Goal: Task Accomplishment & Management: Understand process/instructions

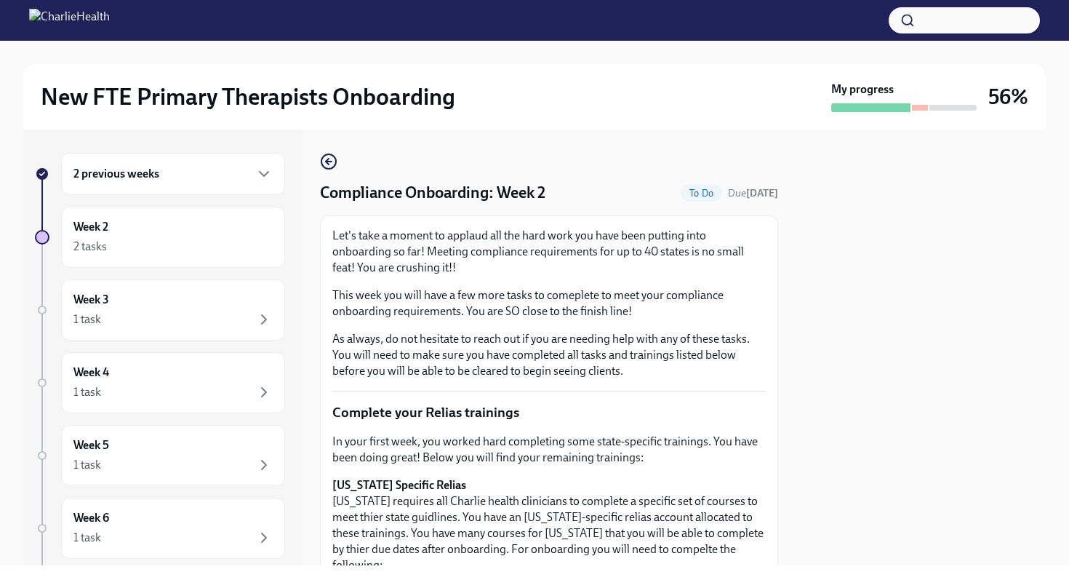
scroll to position [315, 0]
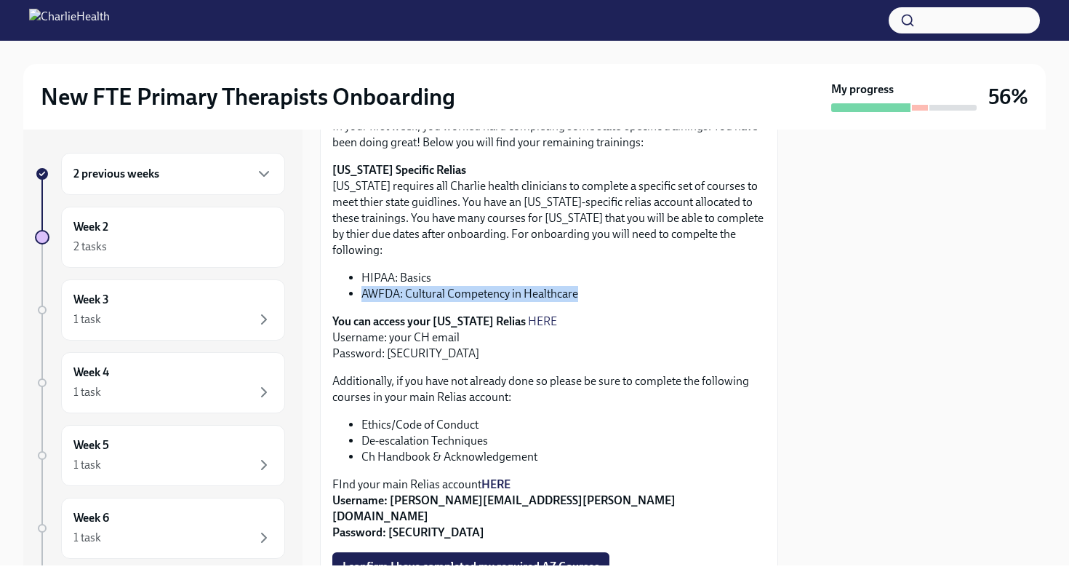
drag, startPoint x: 363, startPoint y: 278, endPoint x: 578, endPoint y: 280, distance: 215.4
click at [578, 286] on li "AWFDA: Cultural Competency in Healthcare" at bounding box center [564, 294] width 404 height 16
copy li "AWFDA: Cultural Competency in Healthcare"
click at [390, 286] on li "AWFDA: Cultural Competency in Healthcare" at bounding box center [564, 294] width 404 height 16
drag, startPoint x: 362, startPoint y: 278, endPoint x: 498, endPoint y: 287, distance: 136.3
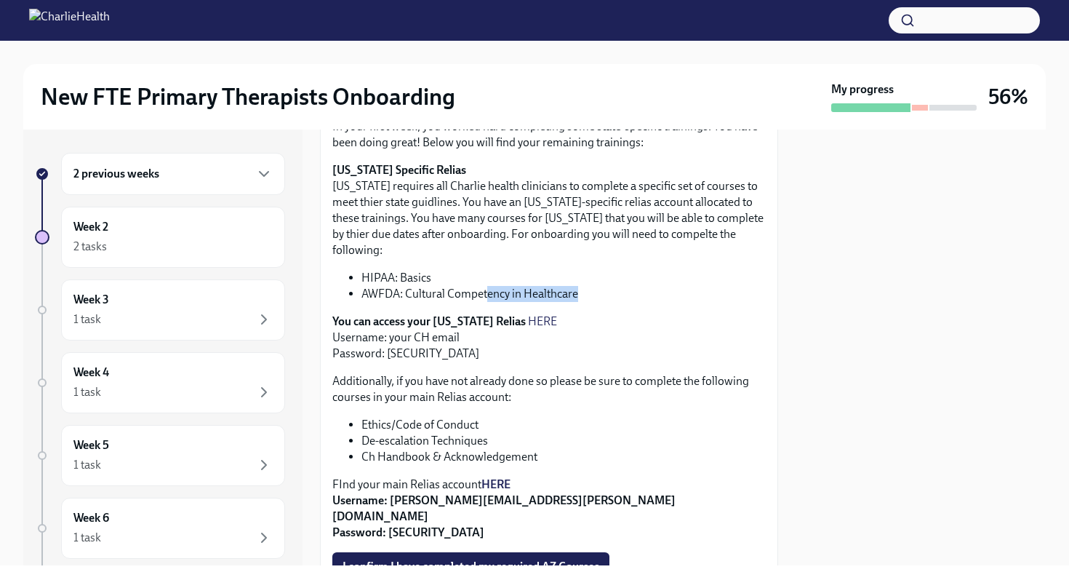
click at [509, 287] on div "In your first week, you worked hard completing some state-specific trainings. Y…" at bounding box center [549, 330] width 434 height 422
click at [362, 286] on li "AWFDA: Cultural Competency in Healthcare" at bounding box center [564, 294] width 404 height 16
drag, startPoint x: 362, startPoint y: 279, endPoint x: 575, endPoint y: 281, distance: 213.2
click at [575, 286] on li "AWFDA: Cultural Competency in Healthcare" at bounding box center [564, 294] width 404 height 16
copy li "AWFDA: Cultural Competency in Healthcare"
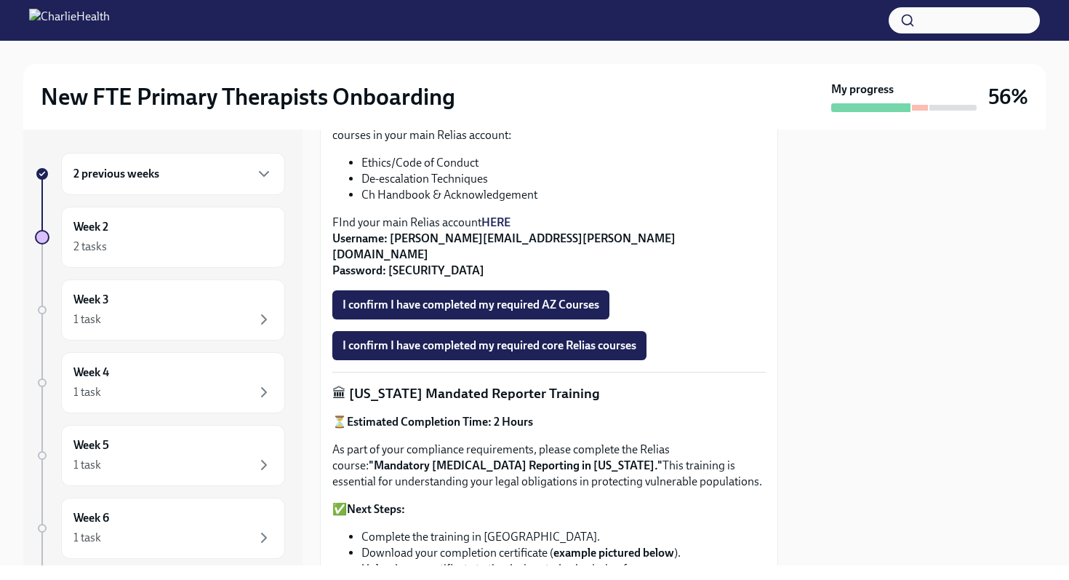
scroll to position [580, 0]
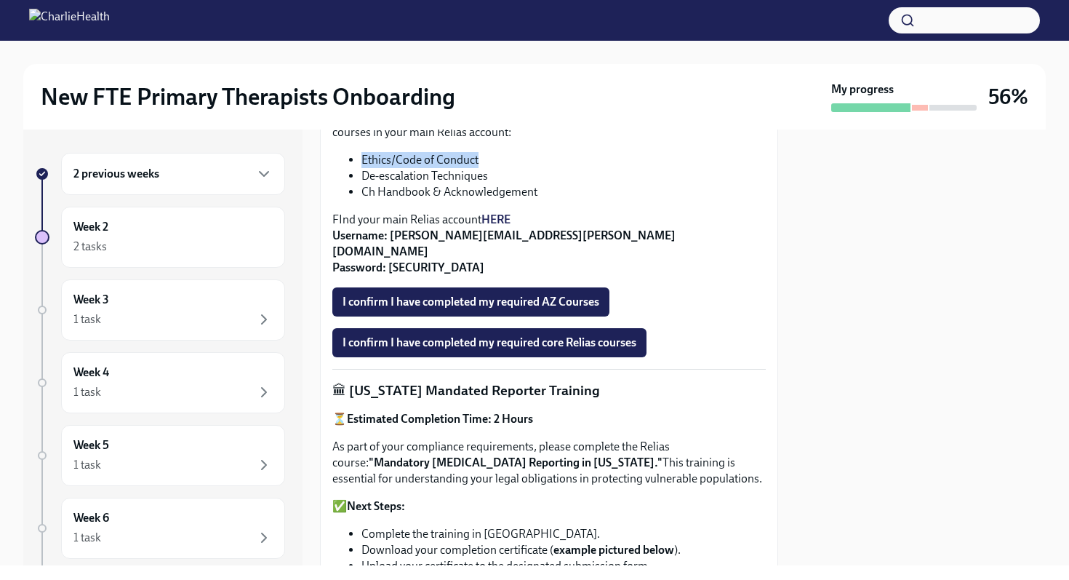
drag, startPoint x: 363, startPoint y: 143, endPoint x: 483, endPoint y: 143, distance: 120.0
click at [483, 152] on li "Ethics/Code of Conduct" at bounding box center [564, 160] width 404 height 16
copy li "Ethics/Code of Conduct"
click at [422, 152] on li "Ethics/Code of Conduct" at bounding box center [564, 160] width 404 height 16
drag, startPoint x: 362, startPoint y: 146, endPoint x: 476, endPoint y: 146, distance: 113.5
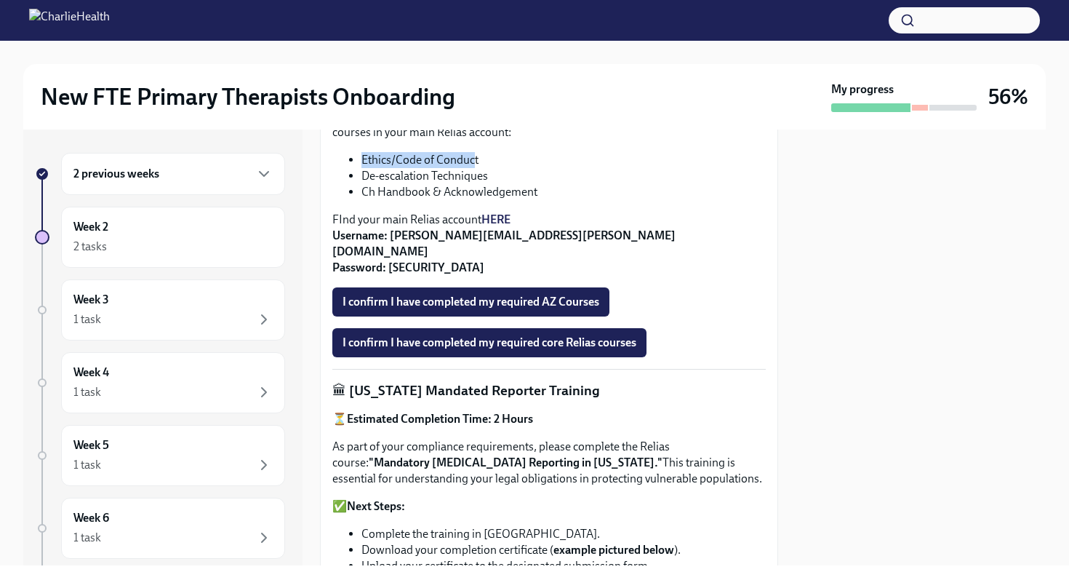
click at [476, 152] on li "Ethics/Code of Conduct" at bounding box center [564, 160] width 404 height 16
click at [399, 152] on li "Ethics/Code of Conduct" at bounding box center [564, 160] width 404 height 16
drag, startPoint x: 360, startPoint y: 143, endPoint x: 480, endPoint y: 144, distance: 120.0
click at [480, 152] on ul "Ethics/Code of Conduct De-escalation Techniques Ch Handbook & Acknowledgement" at bounding box center [549, 176] width 434 height 48
copy li "Ethics/Code of Conduct"
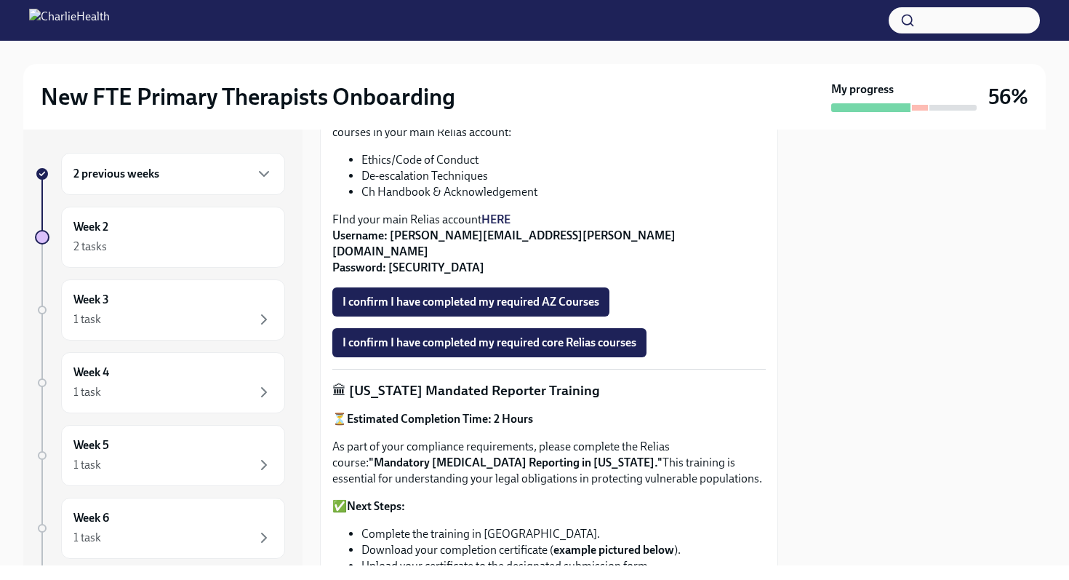
click at [364, 168] on li "De-escalation Techniques" at bounding box center [564, 176] width 404 height 16
drag, startPoint x: 364, startPoint y: 160, endPoint x: 454, endPoint y: 164, distance: 90.3
click at [454, 168] on li "De-escalation Techniques" at bounding box center [564, 176] width 404 height 16
copy li "De-escalation Techniques"
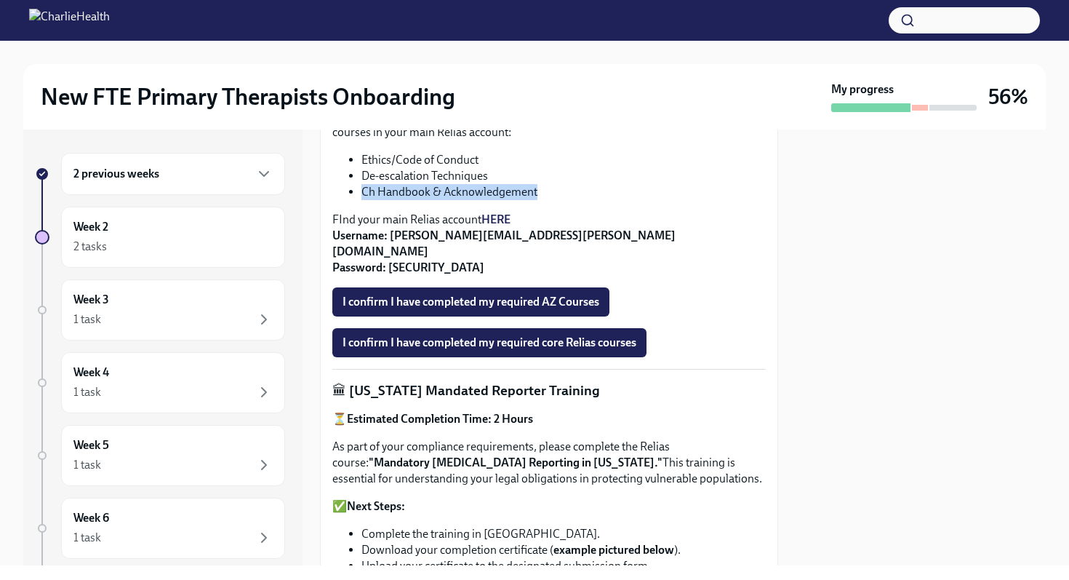
drag, startPoint x: 364, startPoint y: 176, endPoint x: 538, endPoint y: 179, distance: 173.2
click at [538, 184] on li "Ch Handbook & Acknowledgement" at bounding box center [564, 192] width 404 height 16
copy li "Ch Handbook & Acknowledgement"
click at [447, 287] on button "I confirm I have completed my required AZ Courses" at bounding box center [470, 301] width 277 height 29
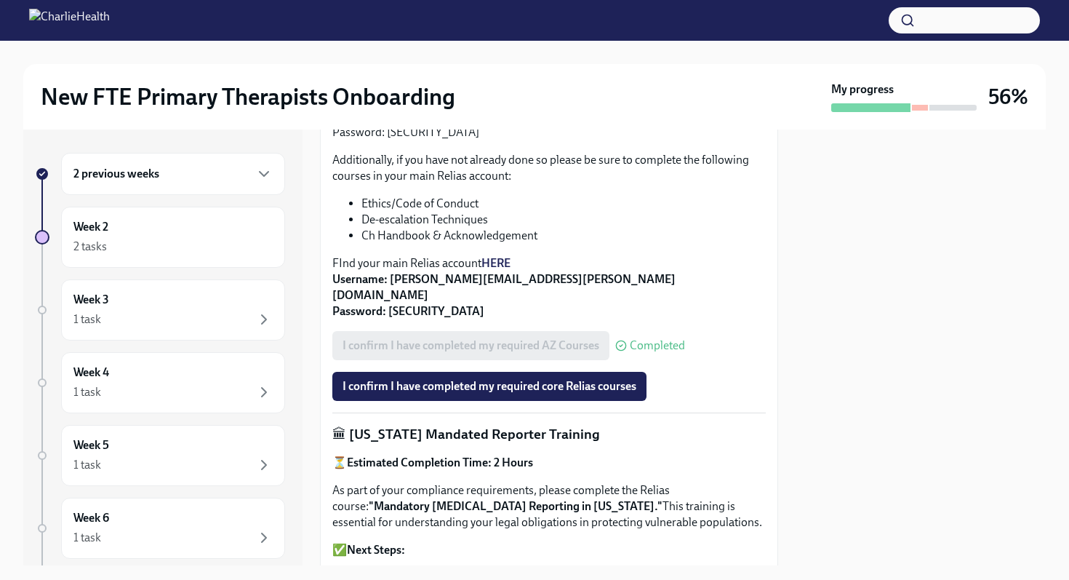
scroll to position [543, 0]
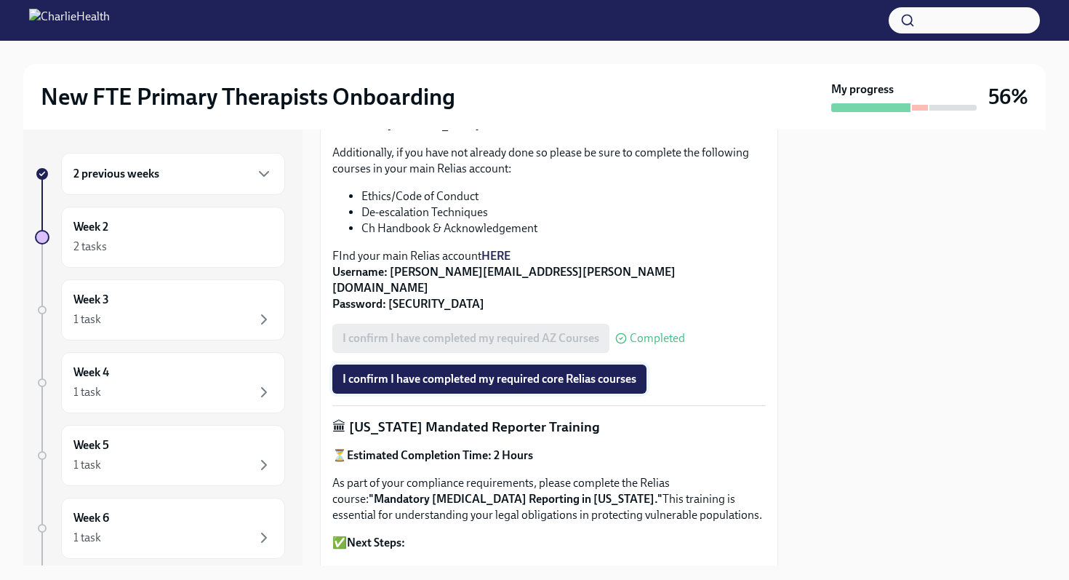
click at [511, 372] on span "I confirm I have completed my required core Relias courses" at bounding box center [490, 379] width 294 height 15
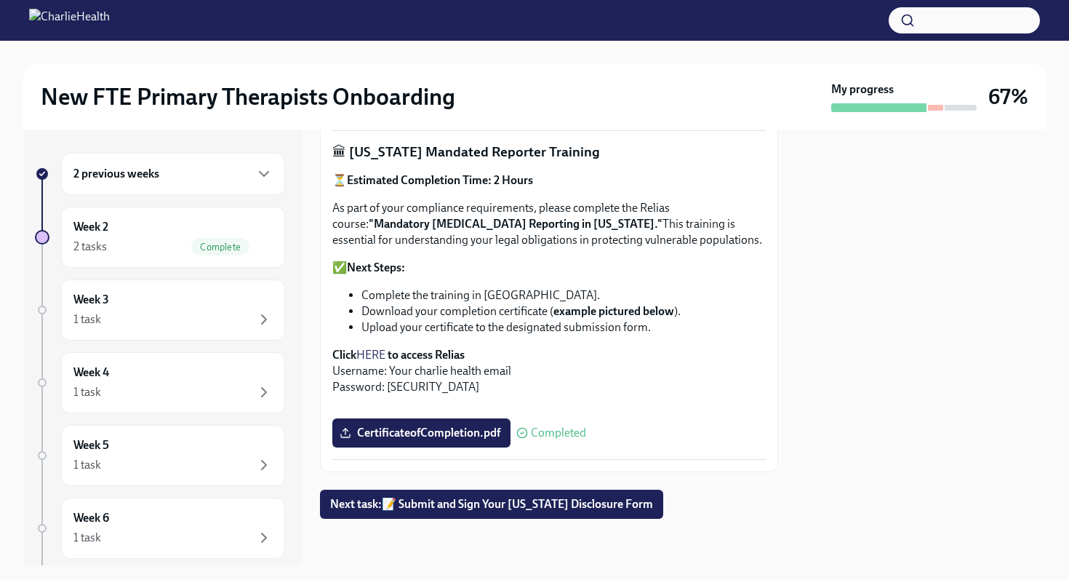
scroll to position [1056, 0]
click at [486, 506] on span "Next task : 📝 Submit and Sign Your [US_STATE] Disclosure Form" at bounding box center [491, 504] width 323 height 15
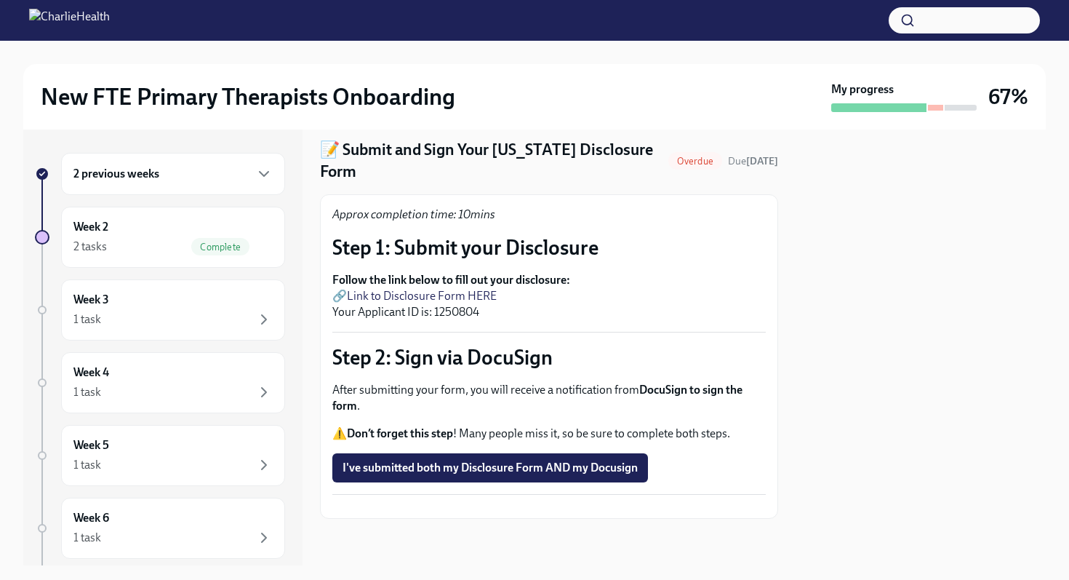
scroll to position [56, 0]
click at [477, 289] on link "Link to Disclosure Form HERE" at bounding box center [422, 296] width 150 height 14
click at [153, 306] on div "Week 3 1 task" at bounding box center [172, 310] width 199 height 36
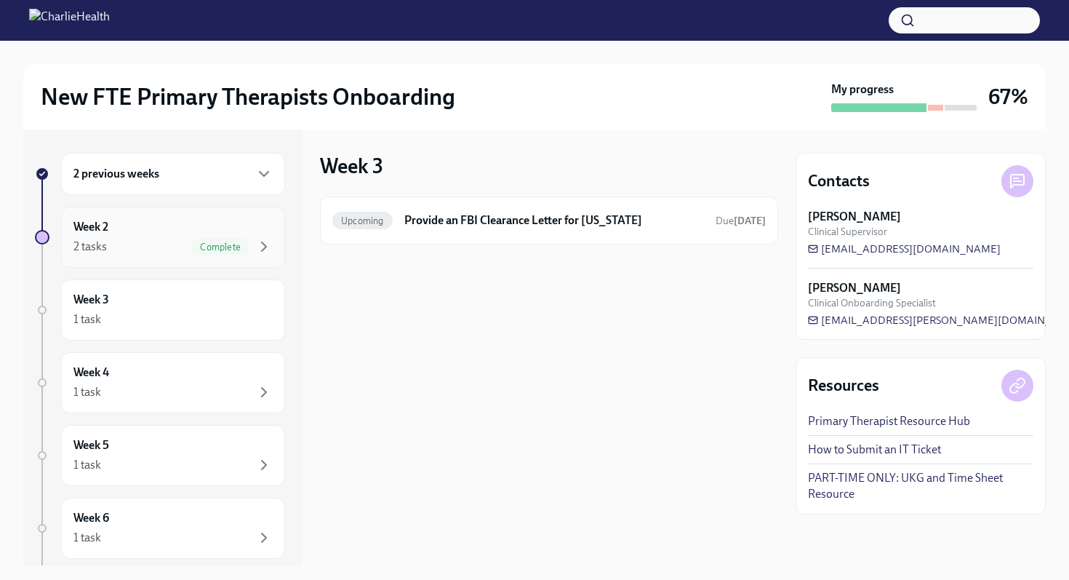
click at [159, 238] on div "2 tasks Complete" at bounding box center [172, 246] width 199 height 17
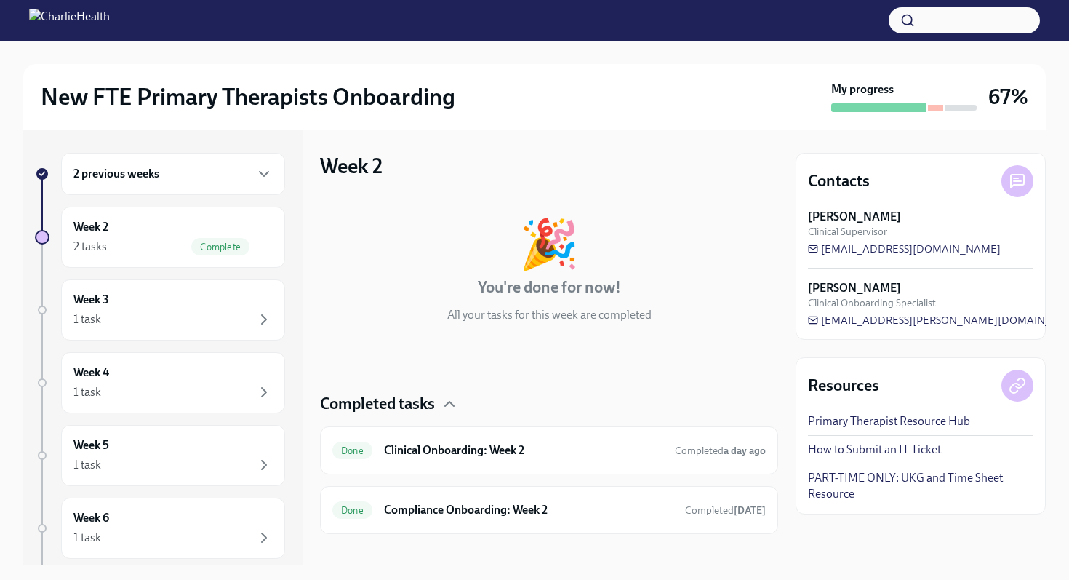
scroll to position [15, 0]
